Goal: Transaction & Acquisition: Purchase product/service

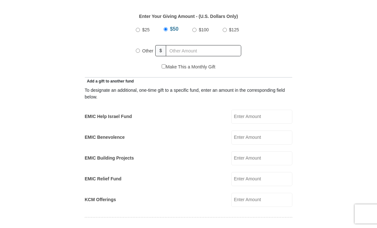
scroll to position [292, 0]
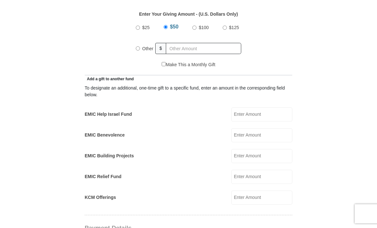
click at [137, 50] on input "Other" at bounding box center [138, 49] width 4 height 4
radio input "true"
click at [257, 137] on input "EMIC Benevolence" at bounding box center [261, 135] width 61 height 14
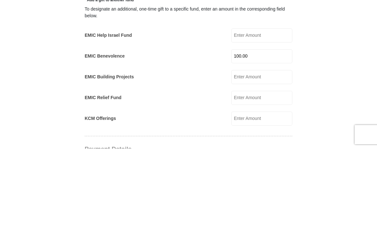
scroll to position [371, 0]
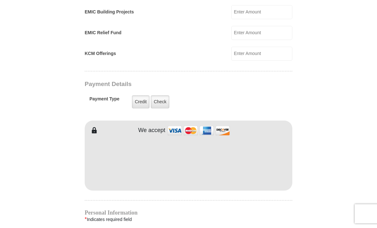
type input "100.00"
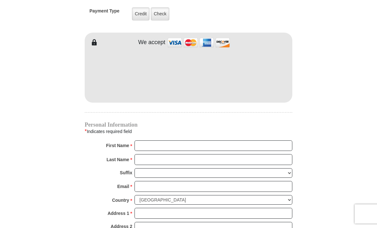
scroll to position [523, 0]
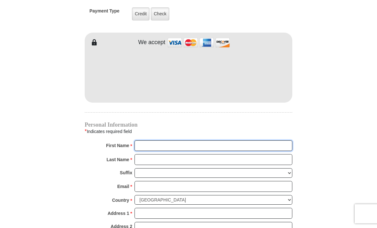
click at [140, 146] on input "First Name *" at bounding box center [213, 145] width 158 height 11
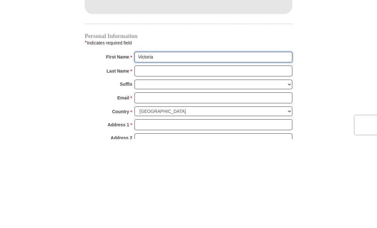
type input "Victoria"
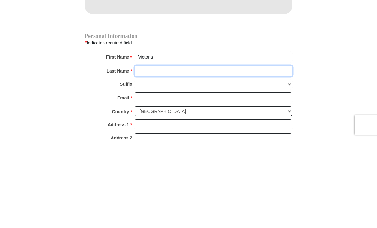
click at [144, 154] on input "Last Name *" at bounding box center [213, 159] width 158 height 11
type input "Kukhtuyekov"
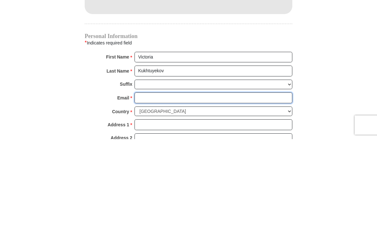
click at [141, 181] on input "Email *" at bounding box center [213, 186] width 158 height 11
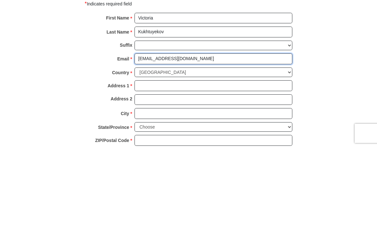
scroll to position [571, 0]
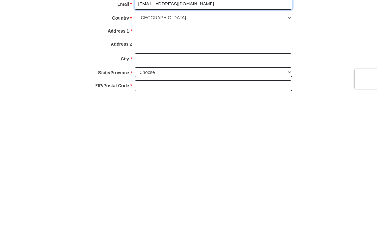
type input "etapopchick@gmail.com"
click at [144, 160] on input "Address 1 *" at bounding box center [213, 165] width 158 height 11
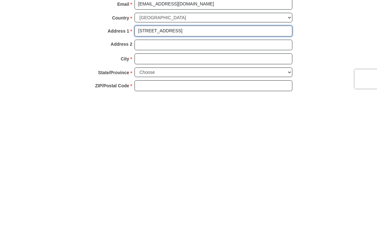
type input "4123 War Emblem Ln"
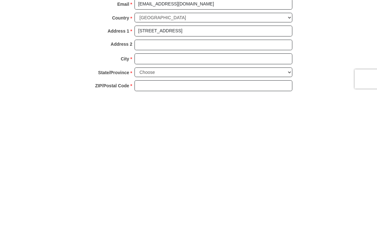
click at [145, 188] on input "City *" at bounding box center [213, 193] width 158 height 11
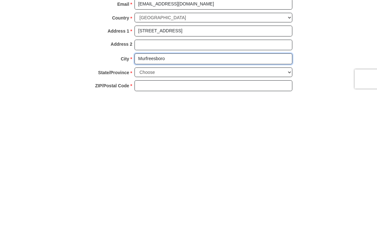
type input "Murfreesboro"
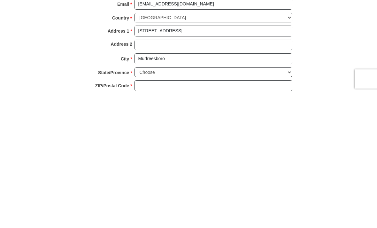
click at [142, 202] on select "Choose Alabama Alaska American Samoa Arizona Arkansas Armed Forces Americas Arm…" at bounding box center [213, 207] width 158 height 10
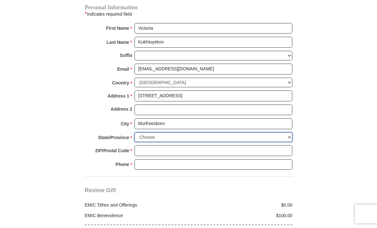
scroll to position [642, 0]
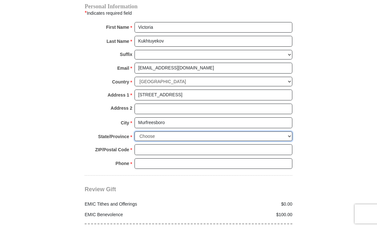
click at [172, 132] on select "Choose Alabama Alaska American Samoa Arizona Arkansas Armed Forces Americas Arm…" at bounding box center [213, 136] width 158 height 10
select select "TN"
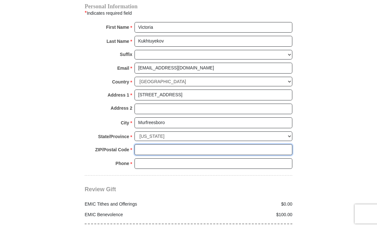
click at [146, 146] on input "ZIP/Postal Code *" at bounding box center [213, 149] width 158 height 11
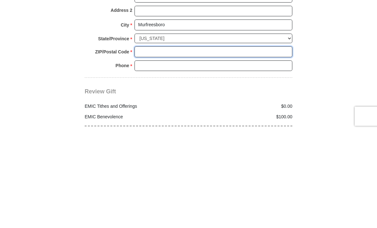
type input "E"
type input "37128"
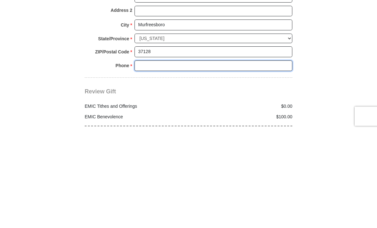
click at [141, 158] on input "Phone * *" at bounding box center [213, 163] width 158 height 11
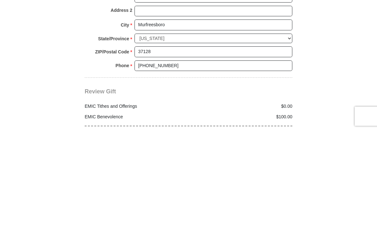
scroll to position [739, 0]
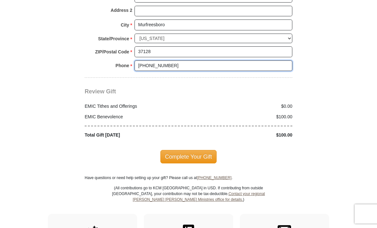
type input "615 848 1002"
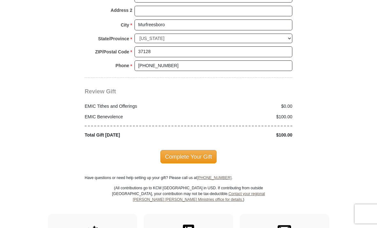
click at [194, 152] on span "Complete Your Gift" at bounding box center [188, 156] width 56 height 13
